Goal: Task Accomplishment & Management: Use online tool/utility

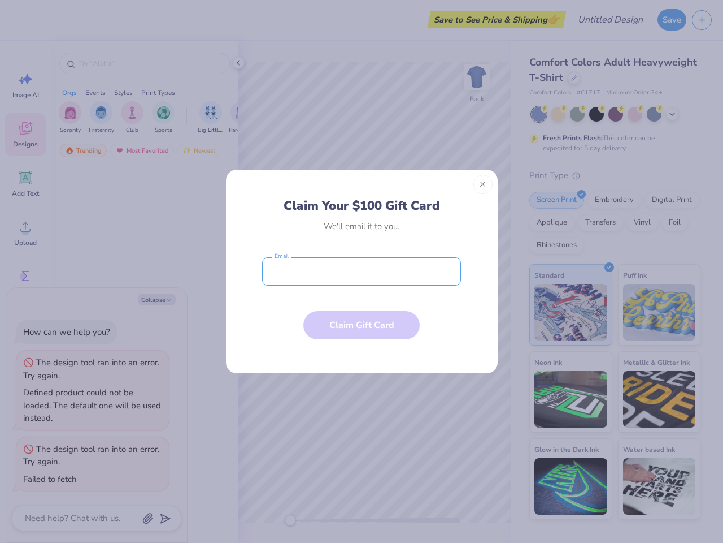
type textarea "x"
click at [362, 271] on input "email" at bounding box center [361, 271] width 199 height 28
click at [483, 184] on button "Close" at bounding box center [483, 184] width 19 height 19
